Goal: Task Accomplishment & Management: Manage account settings

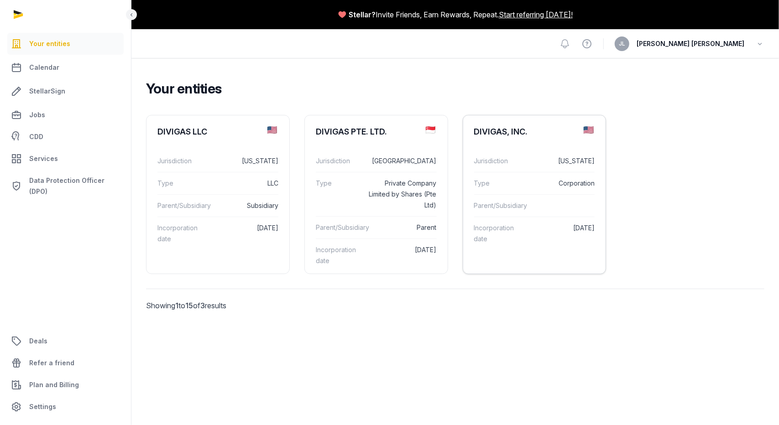
click at [532, 189] on dd "Corporation" at bounding box center [561, 183] width 68 height 11
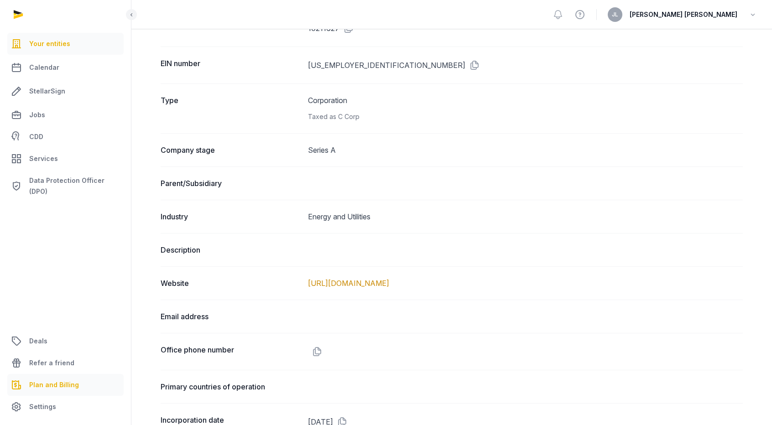
click at [70, 385] on span "Plan and Billing" at bounding box center [54, 385] width 50 height 11
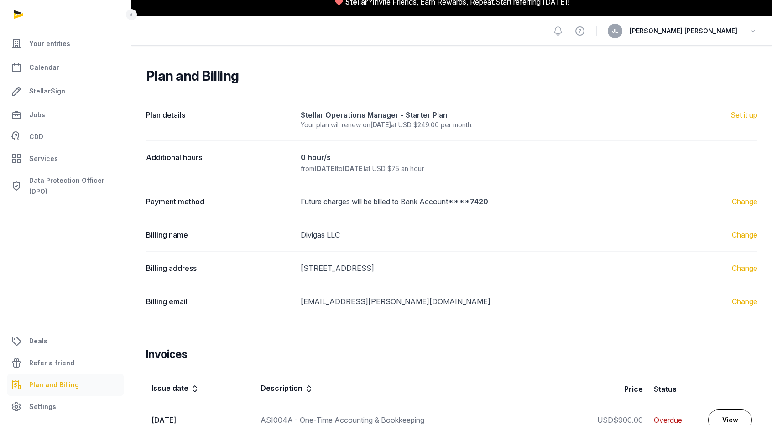
scroll to position [3, 0]
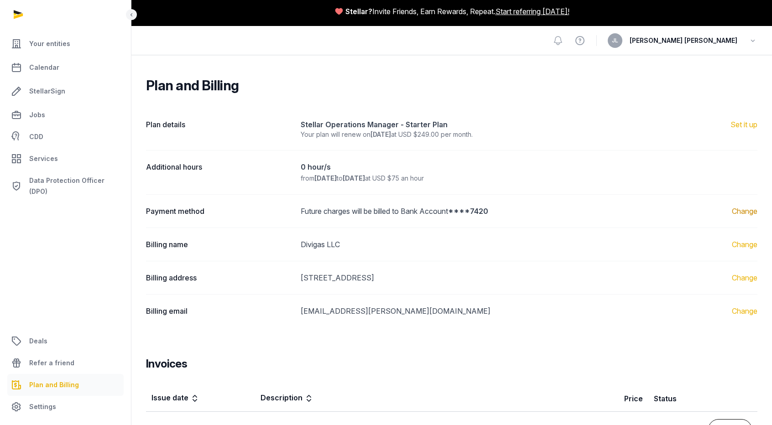
click at [742, 213] on link "Change" at bounding box center [745, 211] width 26 height 11
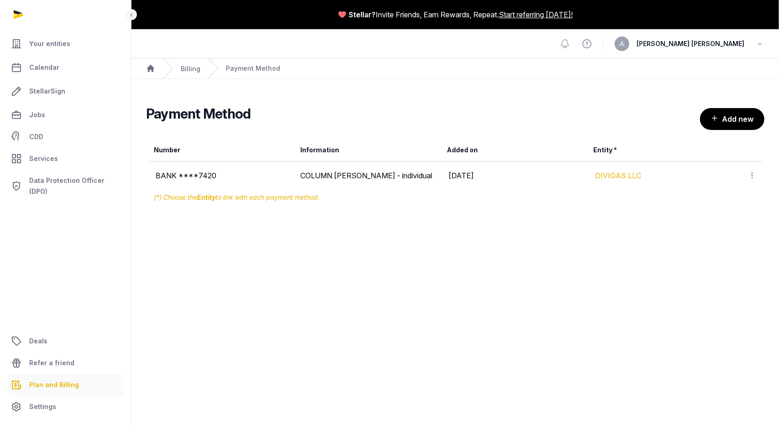
click at [606, 175] on link "DIVIGAS LLC" at bounding box center [619, 175] width 46 height 9
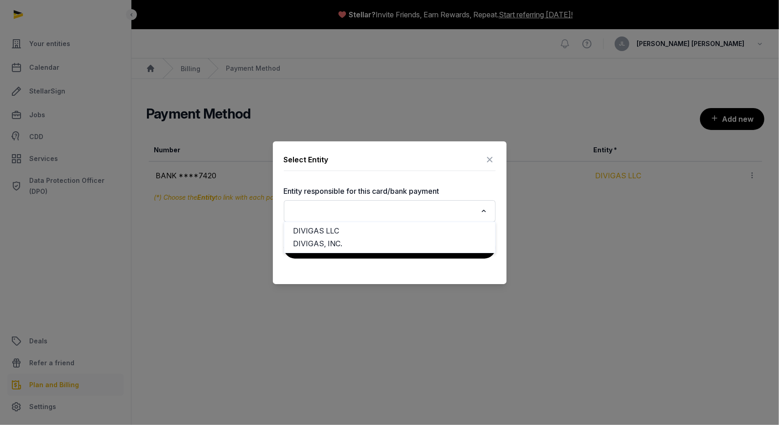
click at [486, 215] on icon "Search for option" at bounding box center [483, 211] width 9 height 11
click at [356, 244] on li "DIVIGAS, INC." at bounding box center [389, 243] width 211 height 13
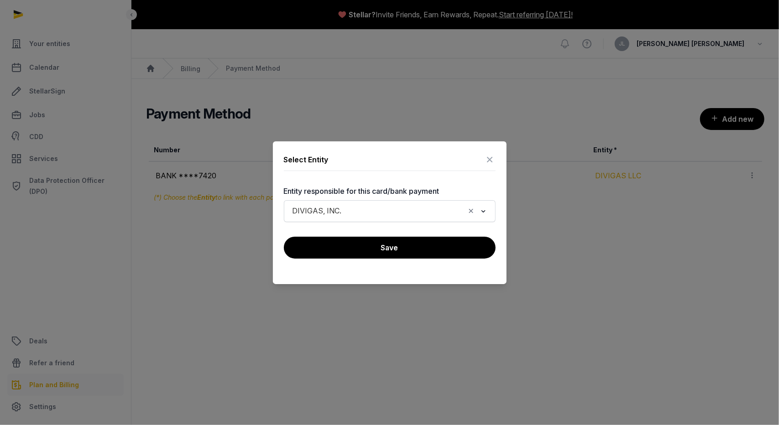
click at [420, 303] on div at bounding box center [389, 212] width 779 height 425
click at [487, 158] on icon at bounding box center [490, 159] width 11 height 15
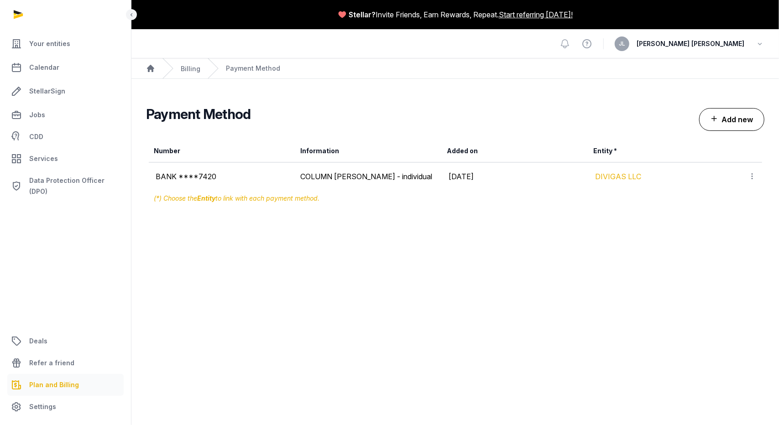
click at [723, 121] on button "Add new" at bounding box center [731, 119] width 65 height 23
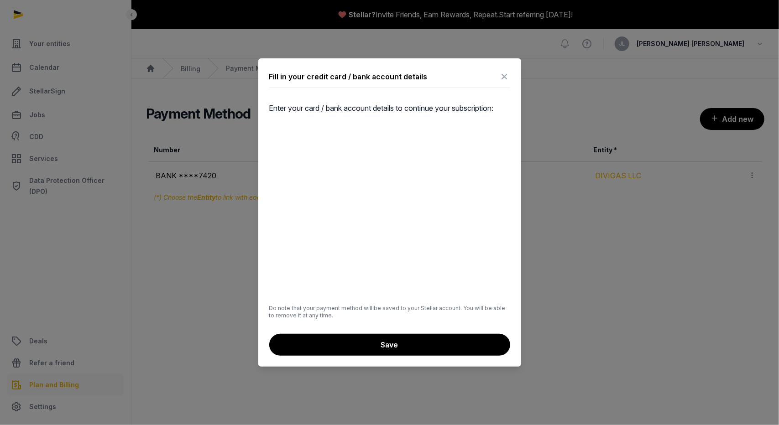
click at [508, 76] on icon at bounding box center [504, 76] width 11 height 15
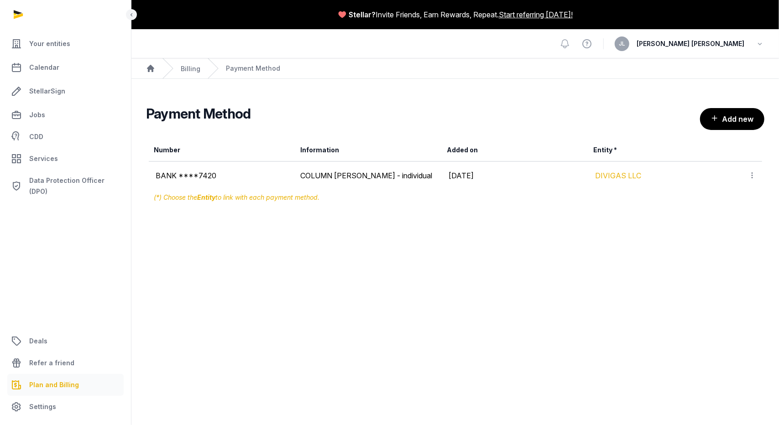
click at [70, 387] on span "Plan and Billing" at bounding box center [54, 385] width 50 height 11
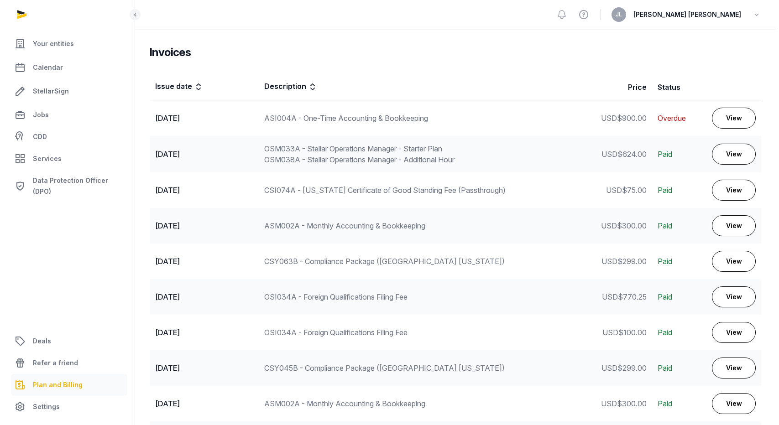
scroll to position [309, 0]
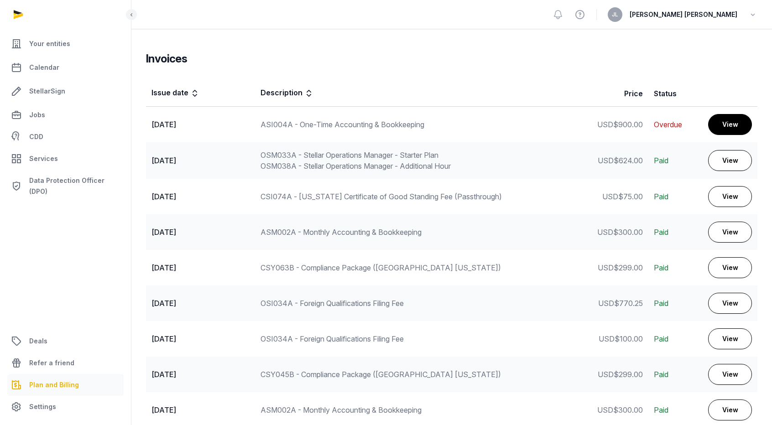
click at [731, 123] on link "View" at bounding box center [730, 124] width 44 height 21
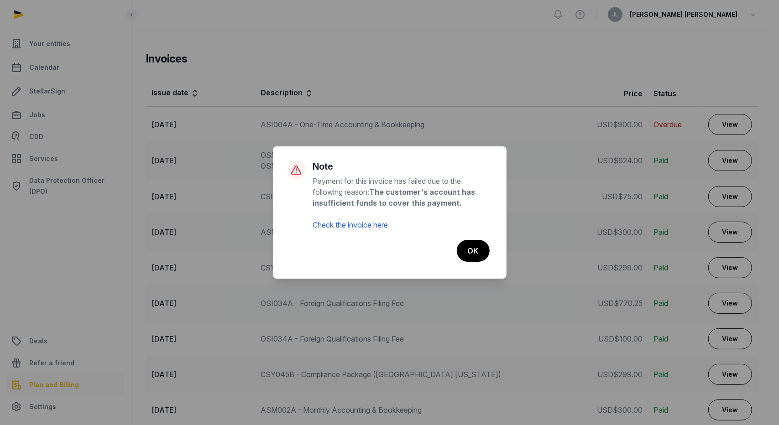
click at [369, 224] on link "Check the invoice here" at bounding box center [350, 224] width 75 height 9
